Goal: Information Seeking & Learning: Learn about a topic

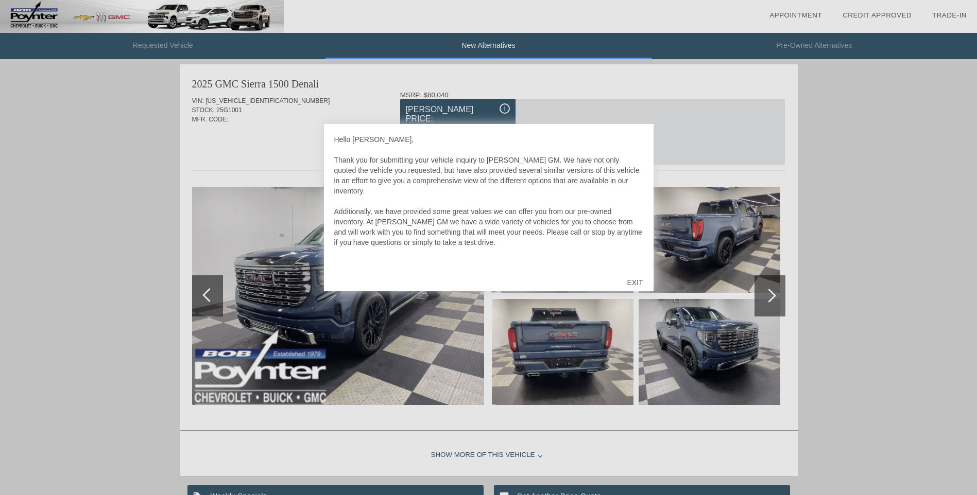
scroll to position [423, 0]
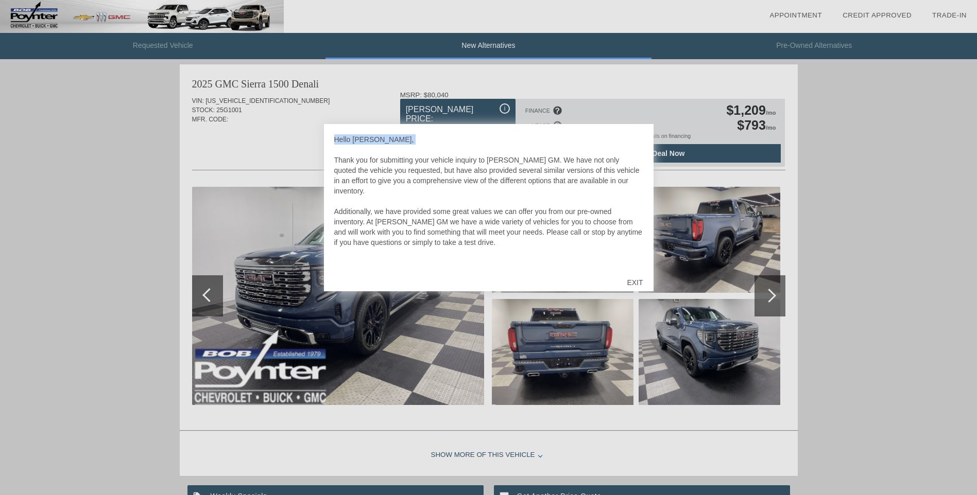
drag, startPoint x: 545, startPoint y: 144, endPoint x: 557, endPoint y: 147, distance: 12.2
click at [558, 147] on div "Hello Terry, Thank you for submitting your vehicle inquiry to Bob Poynter GM. W…" at bounding box center [488, 201] width 309 height 134
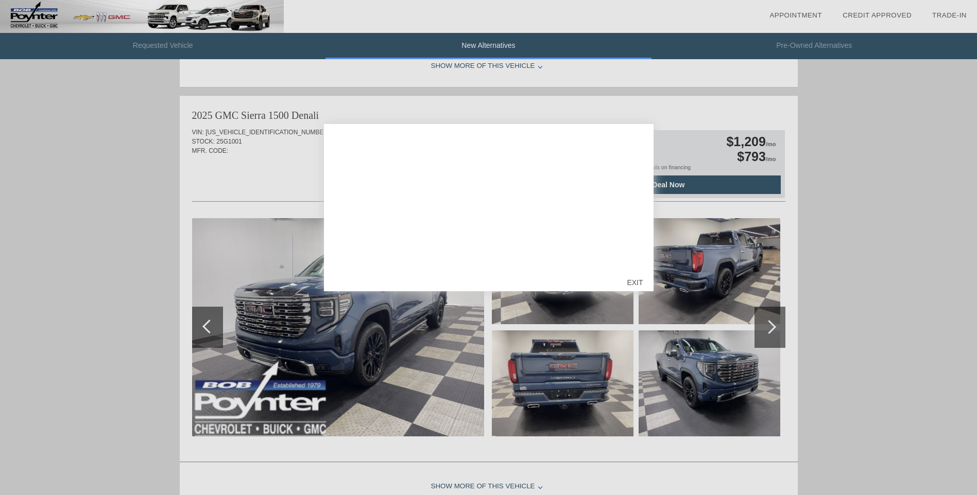
scroll to position [392, 0]
click at [635, 278] on div "EXIT" at bounding box center [634, 282] width 37 height 31
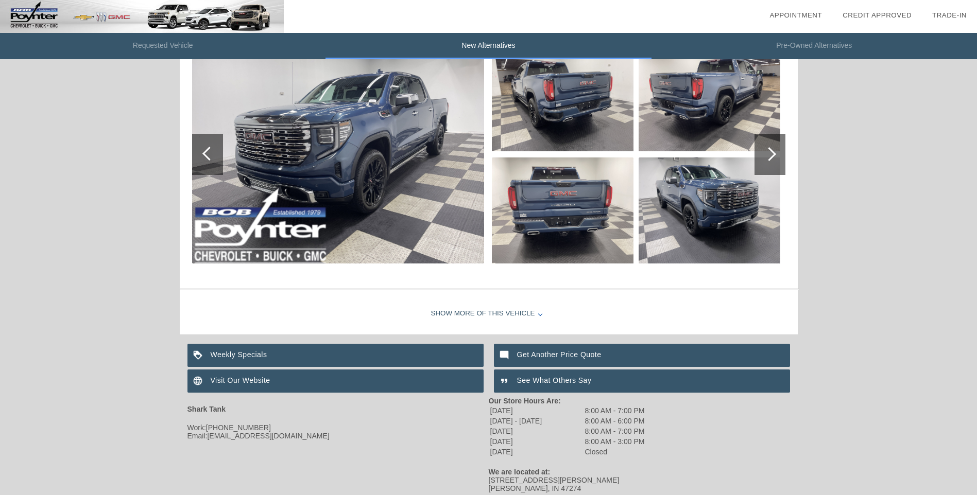
scroll to position [565, 0]
click at [533, 314] on div "Show More of this Vehicle" at bounding box center [489, 313] width 618 height 41
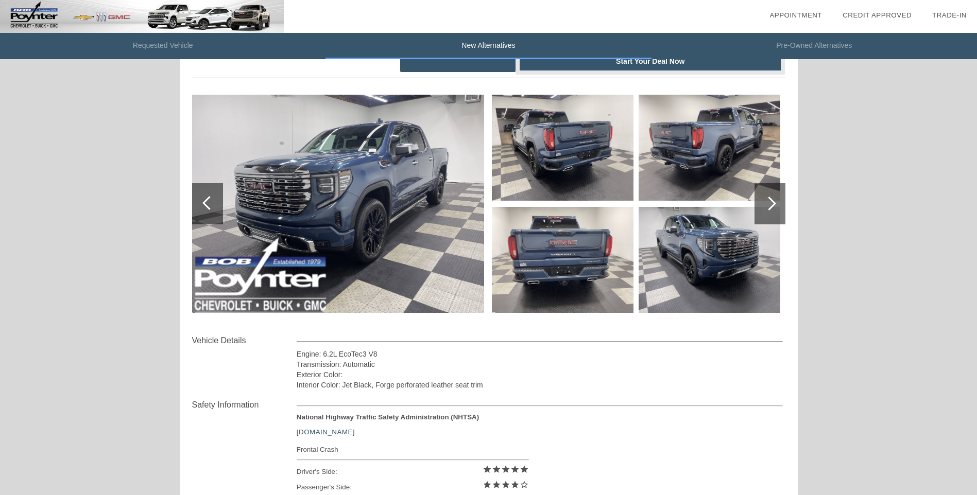
scroll to position [515, 0]
click at [776, 200] on div at bounding box center [769, 204] width 31 height 41
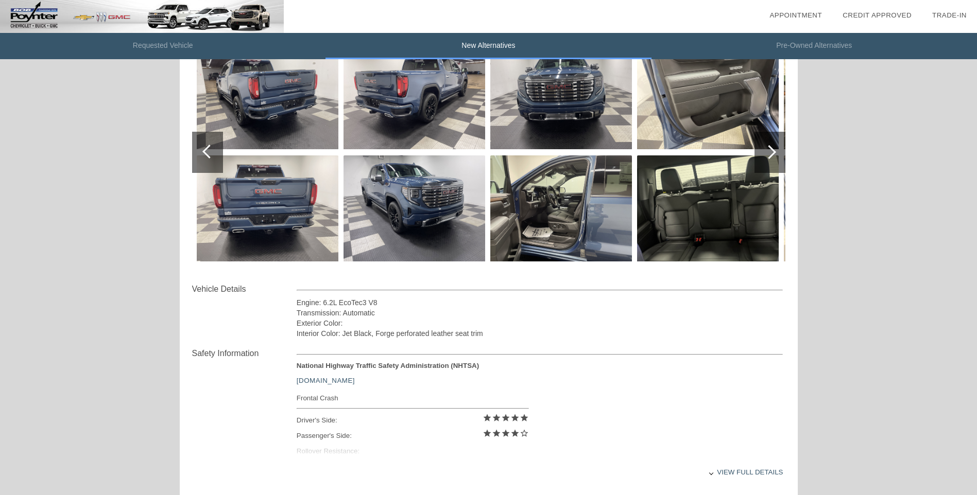
scroll to position [566, 0]
click at [770, 155] on div at bounding box center [769, 153] width 14 height 14
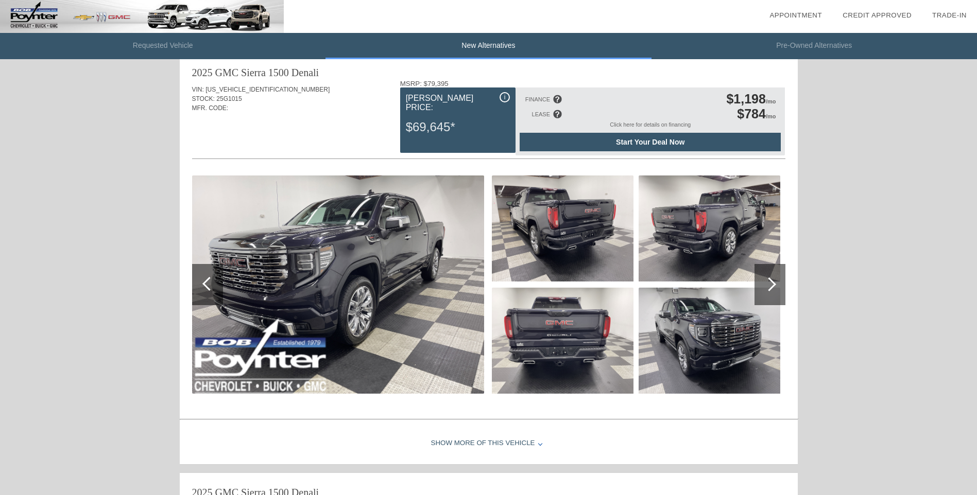
scroll to position [0, 0]
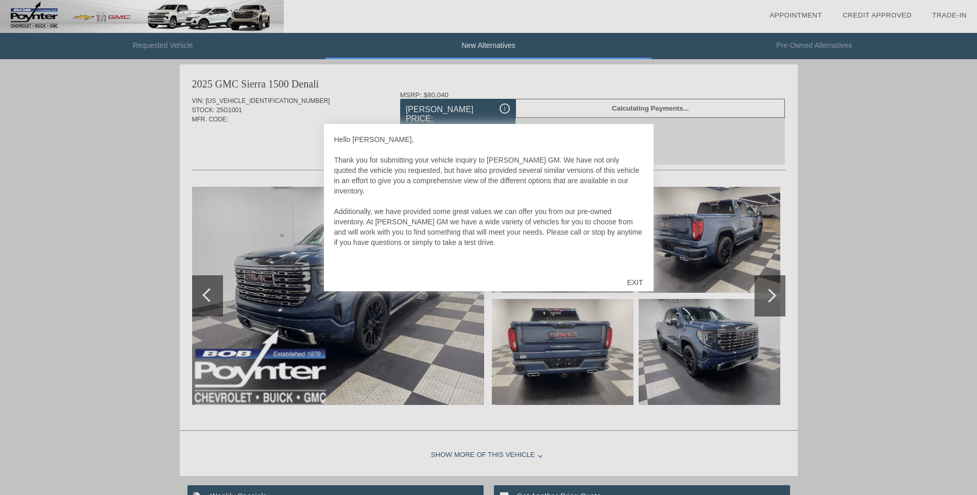
scroll to position [598, 0]
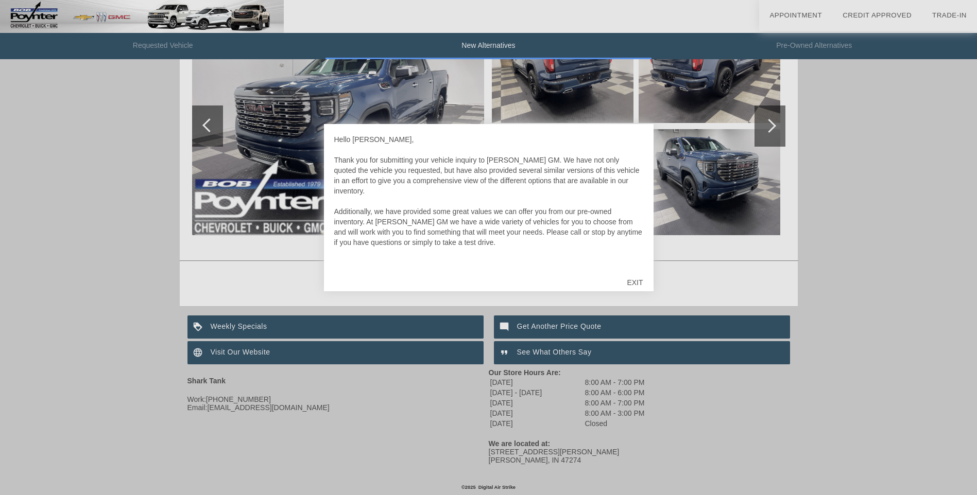
click at [639, 281] on div "EXIT" at bounding box center [634, 282] width 37 height 31
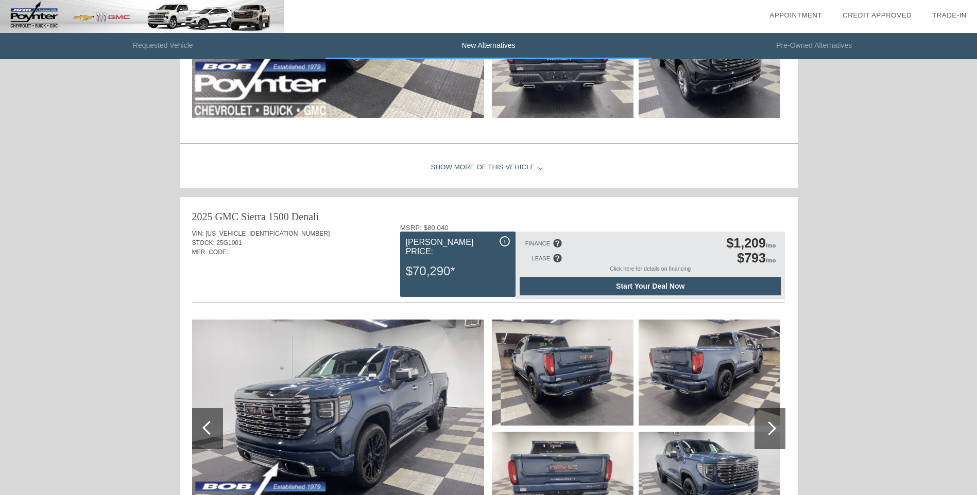
scroll to position [290, 0]
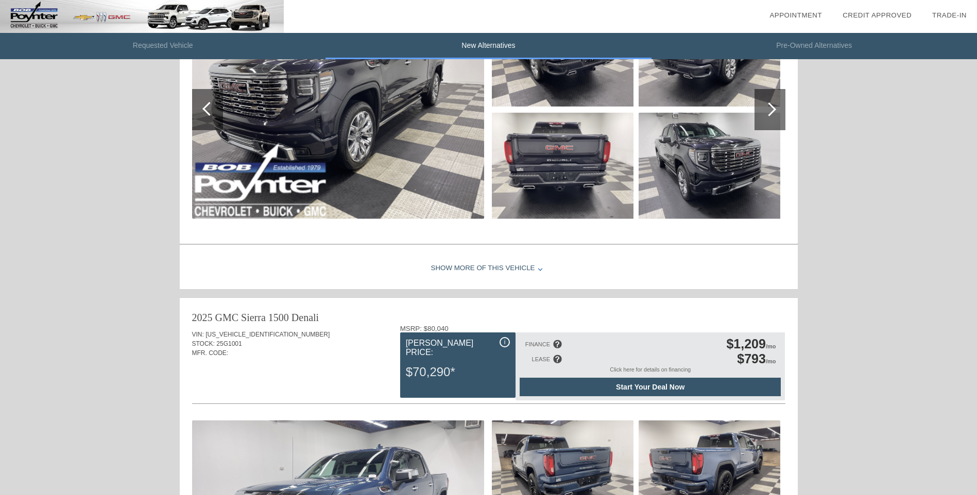
click at [529, 265] on div "Show More of this Vehicle" at bounding box center [489, 268] width 618 height 41
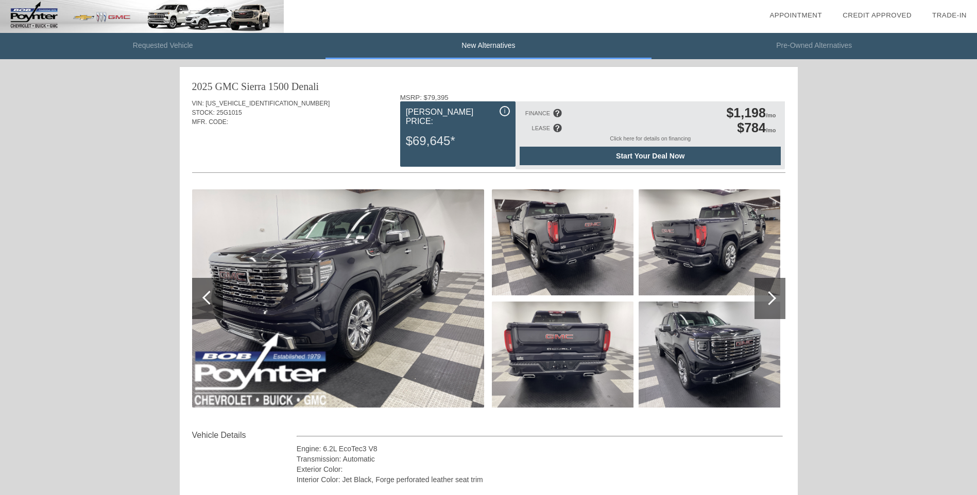
scroll to position [0, 0]
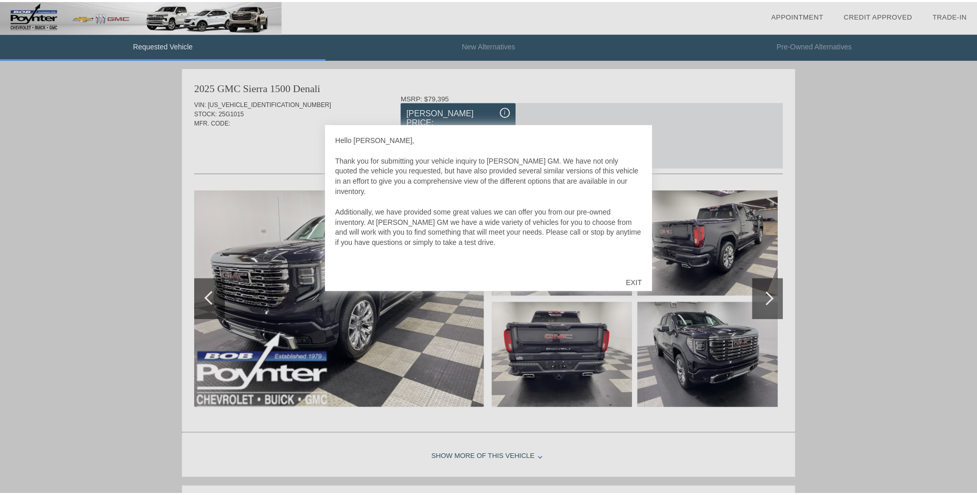
scroll to position [423, 0]
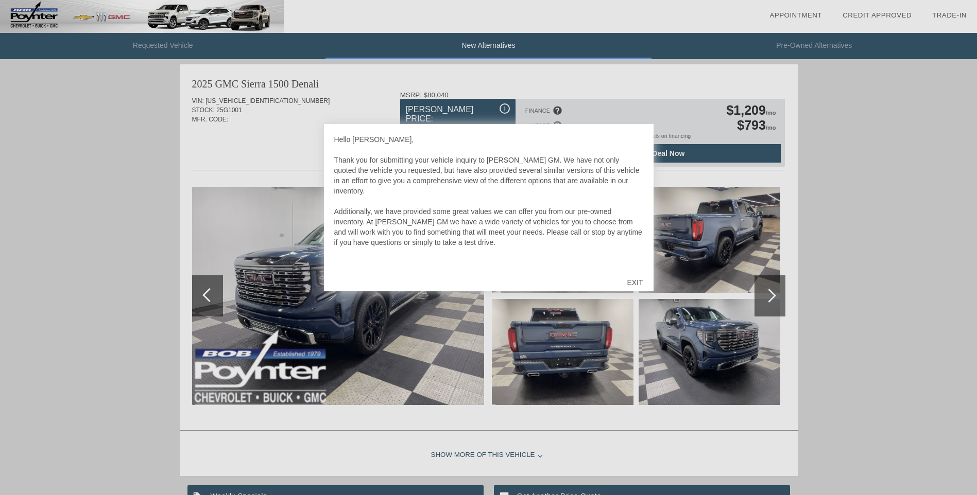
click at [633, 288] on div "EXIT" at bounding box center [634, 282] width 37 height 31
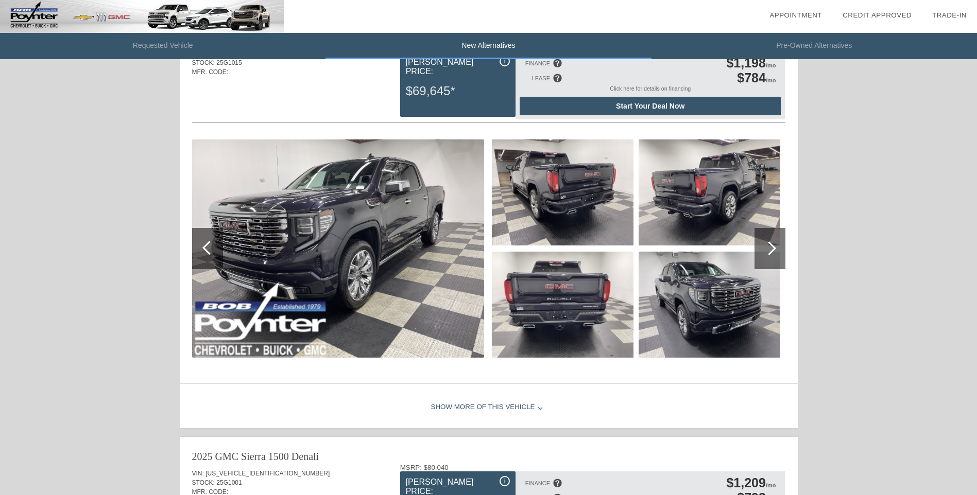
scroll to position [48, 0]
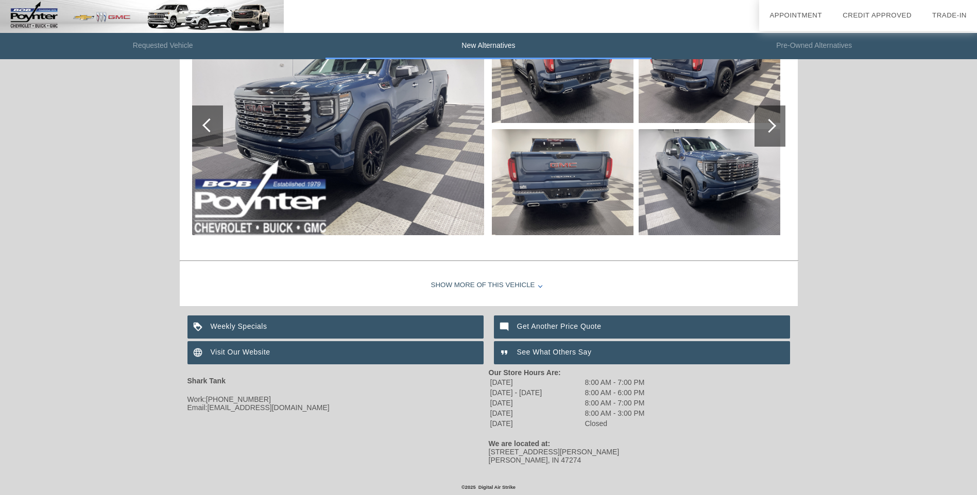
scroll to position [598, 0]
click at [528, 279] on div "Show More of this Vehicle" at bounding box center [489, 285] width 618 height 41
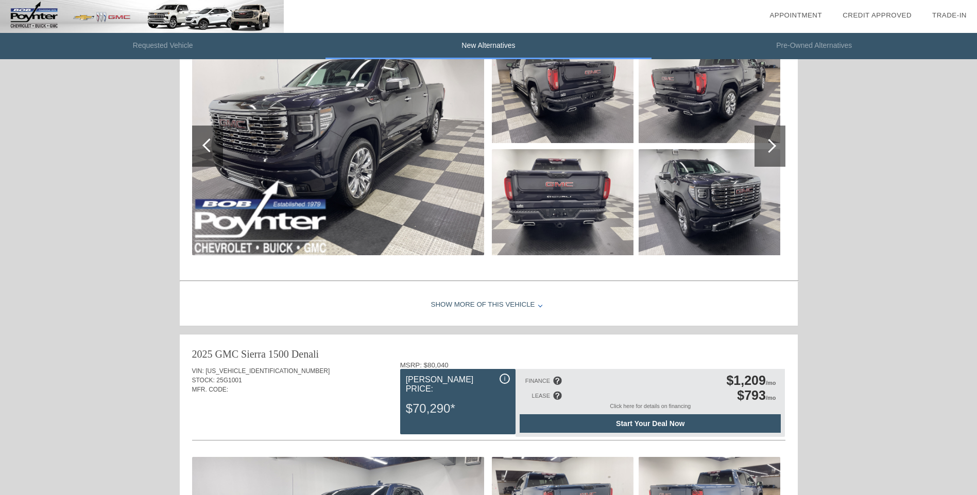
scroll to position [153, 0]
click at [525, 306] on div "Show More of this Vehicle" at bounding box center [489, 304] width 618 height 41
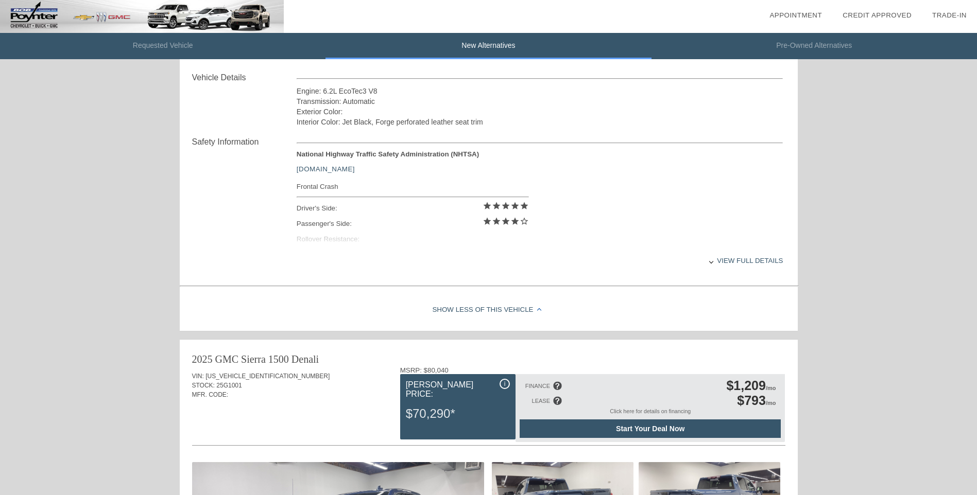
click at [532, 313] on div "Show Less of this Vehicle" at bounding box center [489, 310] width 618 height 41
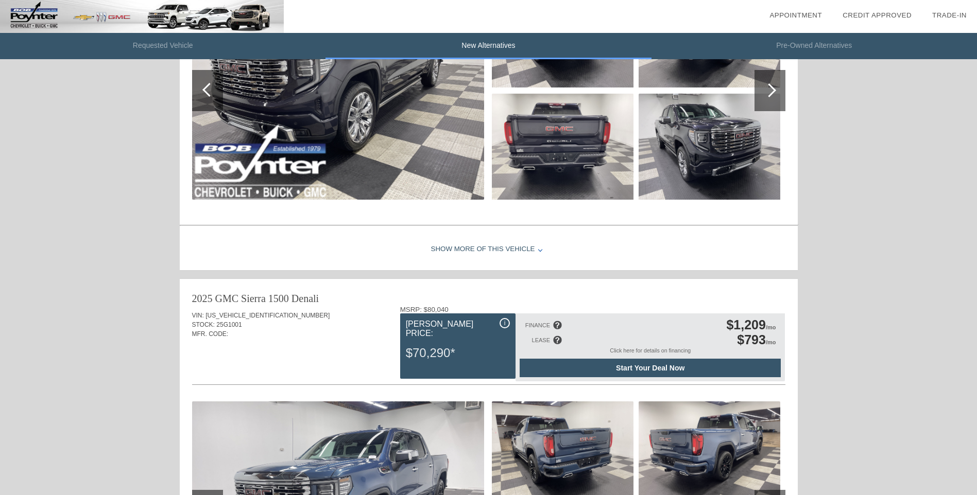
scroll to position [0, 0]
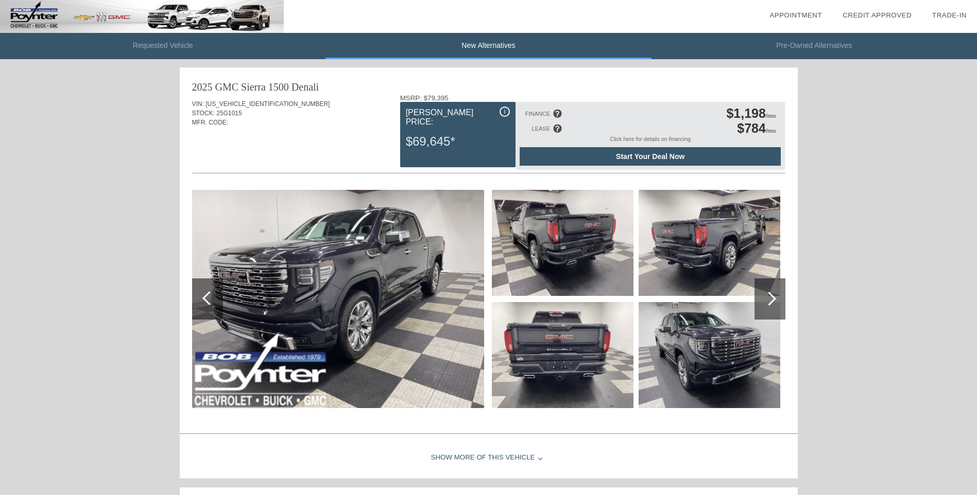
click at [535, 456] on div "Show More of this Vehicle" at bounding box center [489, 458] width 618 height 41
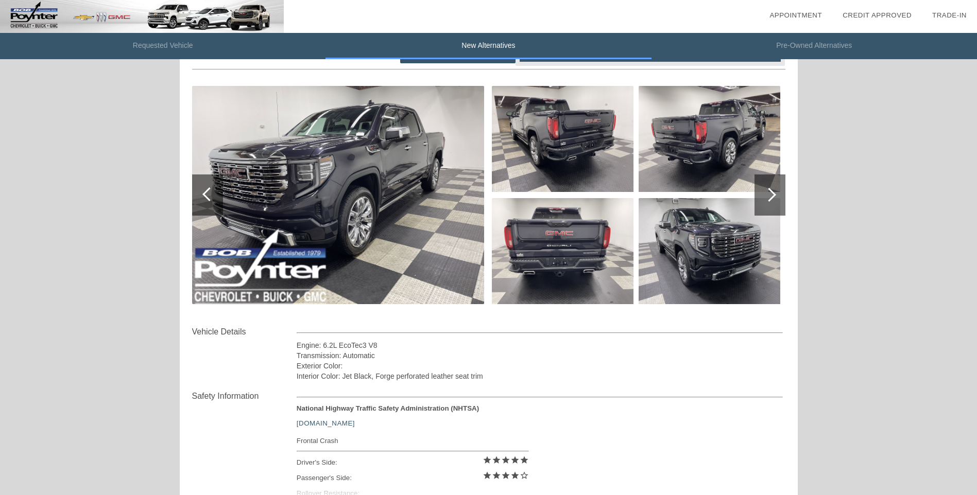
scroll to position [103, 0]
